Goal: Information Seeking & Learning: Learn about a topic

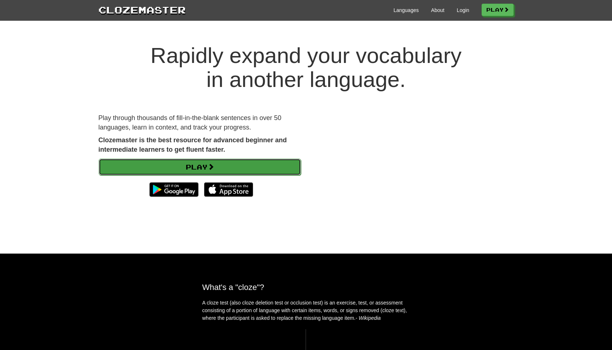
click at [232, 169] on link "Play" at bounding box center [200, 167] width 202 height 17
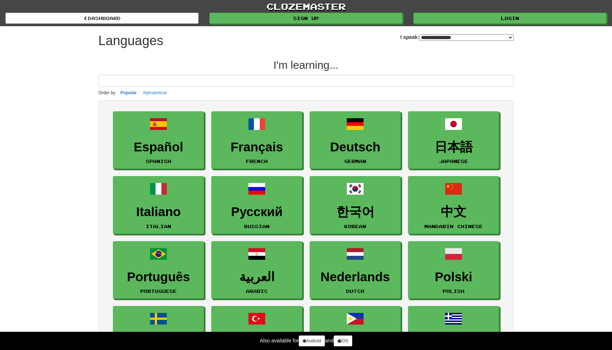
select select "*******"
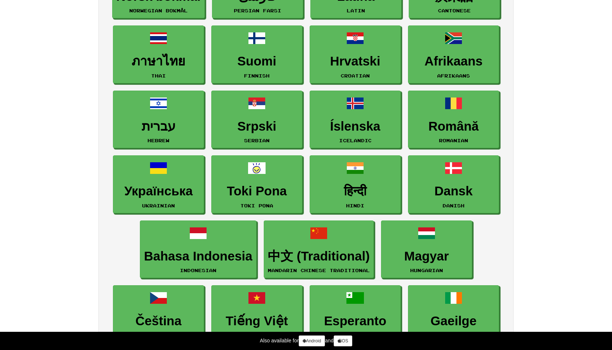
scroll to position [503, 0]
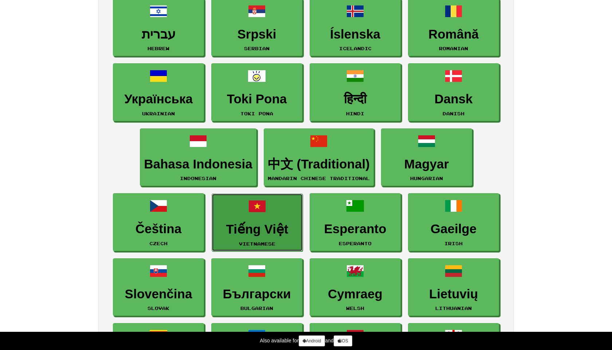
click at [294, 225] on h3 "Tiếng Việt" at bounding box center [257, 229] width 83 height 14
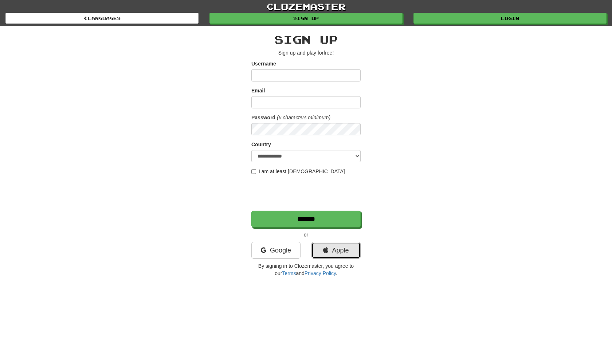
click at [323, 252] on icon at bounding box center [325, 250] width 5 height 7
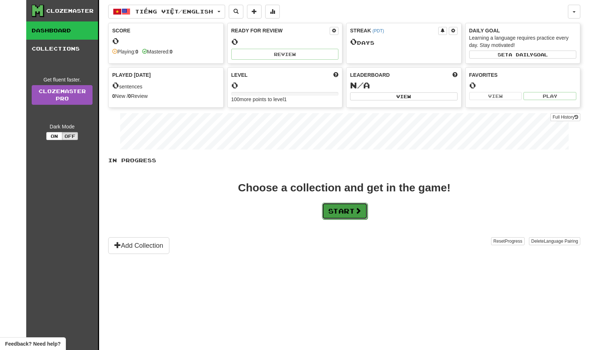
click at [345, 205] on button "Start" at bounding box center [345, 211] width 46 height 17
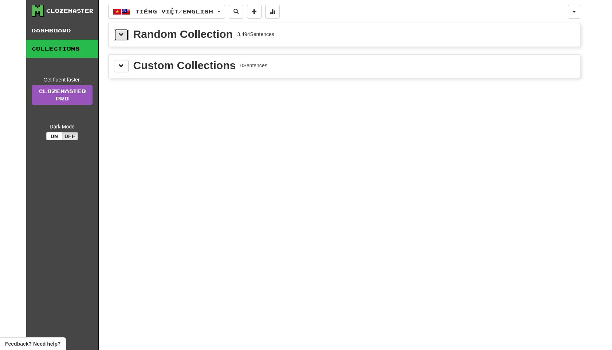
click at [118, 36] on button at bounding box center [121, 35] width 15 height 12
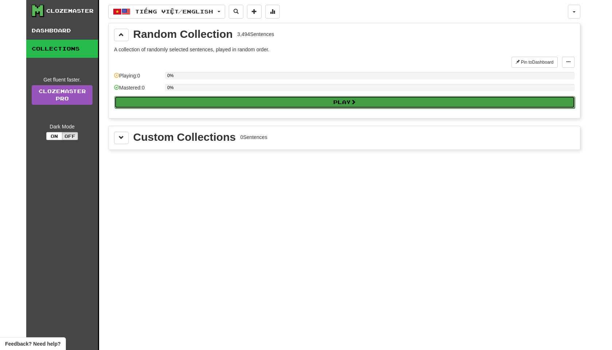
click at [271, 101] on button "Play" at bounding box center [344, 102] width 460 height 12
select select "**"
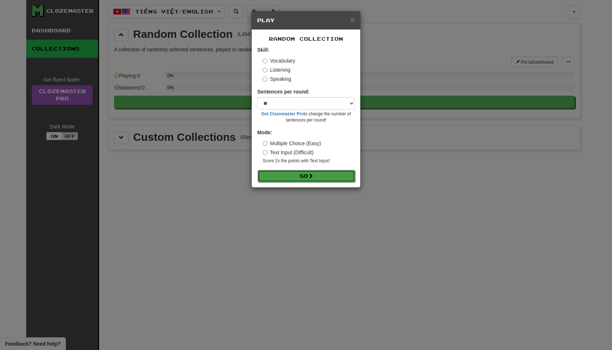
click at [332, 176] on button "Go" at bounding box center [306, 176] width 98 height 12
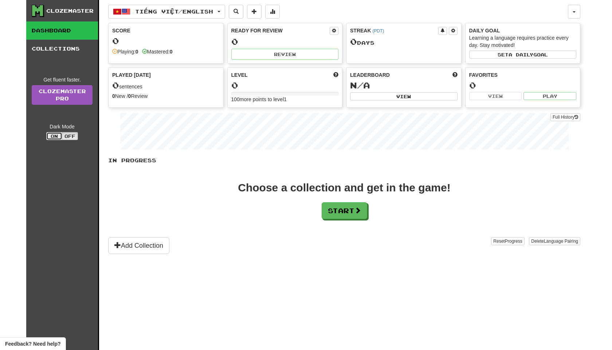
click at [55, 138] on button "On" at bounding box center [54, 136] width 16 height 8
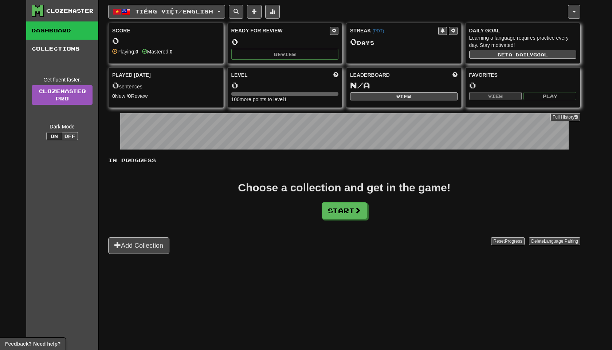
click at [210, 15] on button "Tiếng Việt / English" at bounding box center [166, 12] width 117 height 14
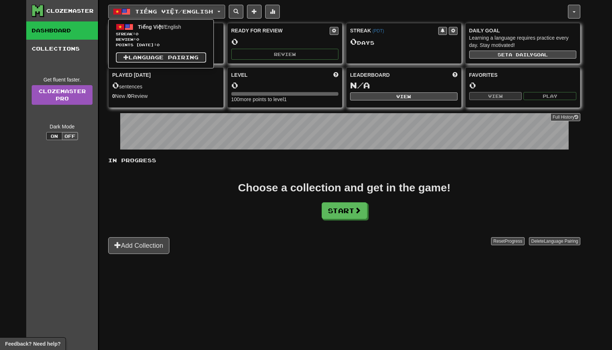
click at [190, 55] on link "Language Pairing" at bounding box center [161, 57] width 90 height 10
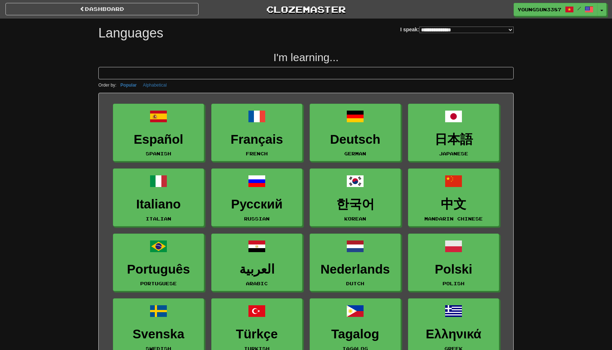
select select "*******"
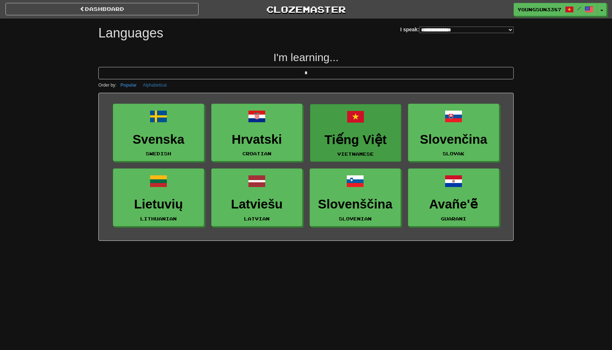
type input "*"
click at [344, 144] on h3 "Tiếng Việt" at bounding box center [355, 140] width 83 height 14
